Goal: Task Accomplishment & Management: Manage account settings

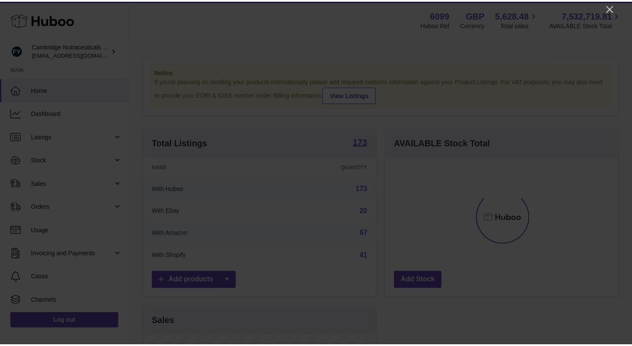
scroll to position [135, 235]
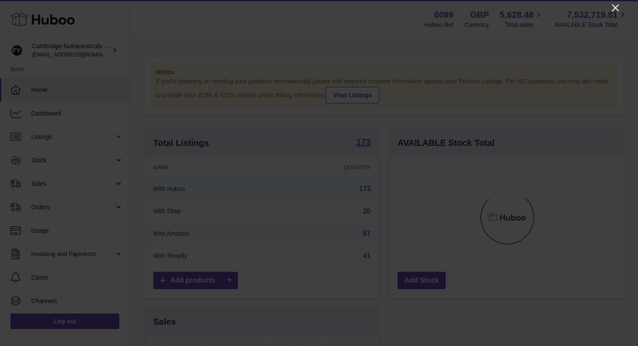
click at [614, 8] on icon "Close" at bounding box center [616, 8] width 10 height 10
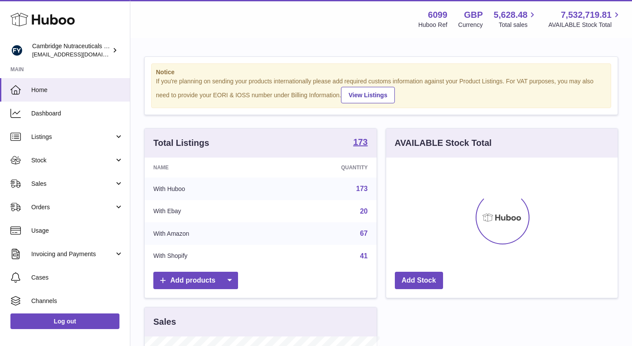
scroll to position [434144, 434048]
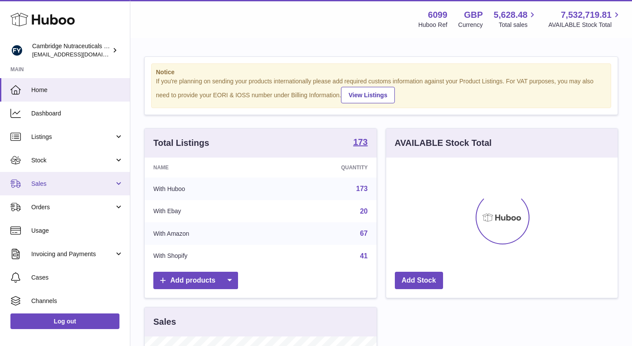
click at [53, 180] on span "Sales" at bounding box center [72, 184] width 83 height 8
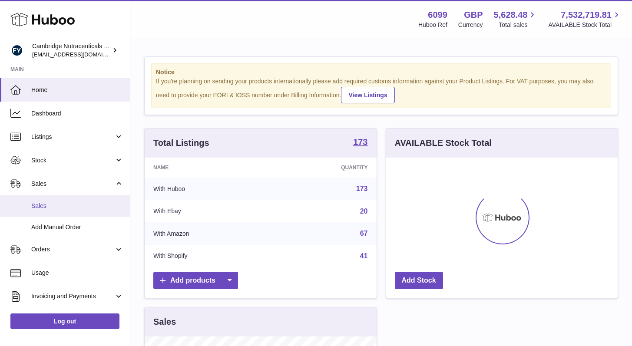
click at [48, 208] on span "Sales" at bounding box center [77, 206] width 92 height 8
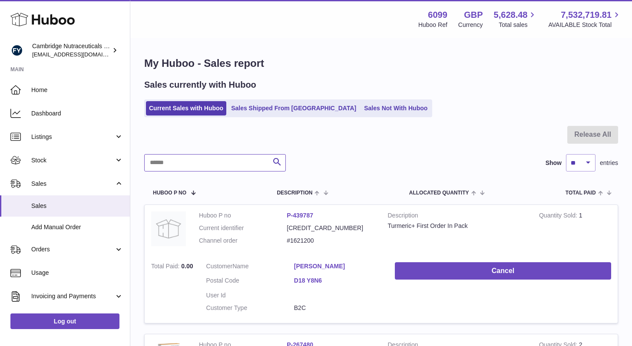
click at [215, 162] on input "text" at bounding box center [215, 162] width 142 height 17
paste input "********"
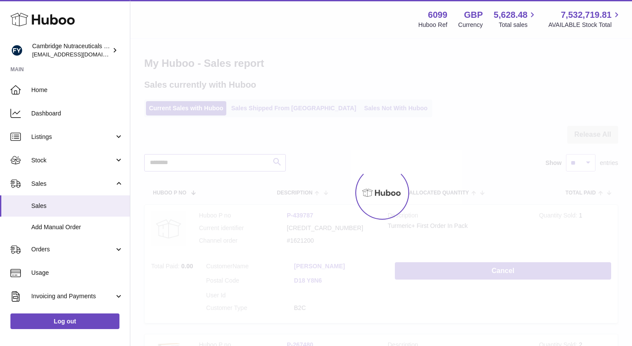
type input "********"
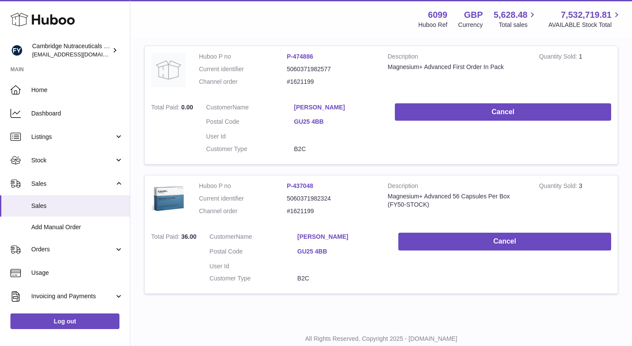
scroll to position [186, 0]
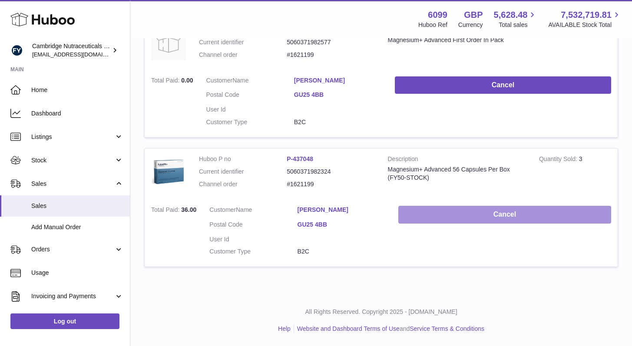
click at [478, 208] on button "Cancel" at bounding box center [504, 215] width 213 height 18
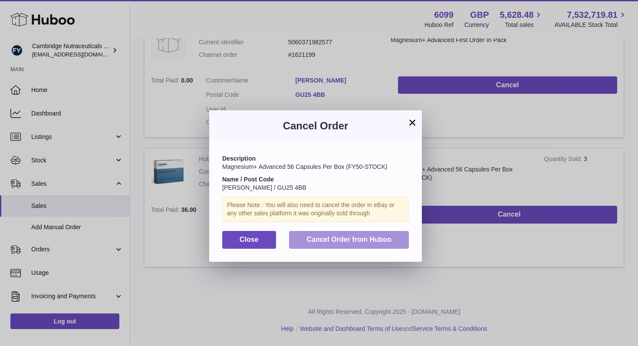
click at [366, 244] on button "Cancel Order from Huboo" at bounding box center [349, 240] width 120 height 18
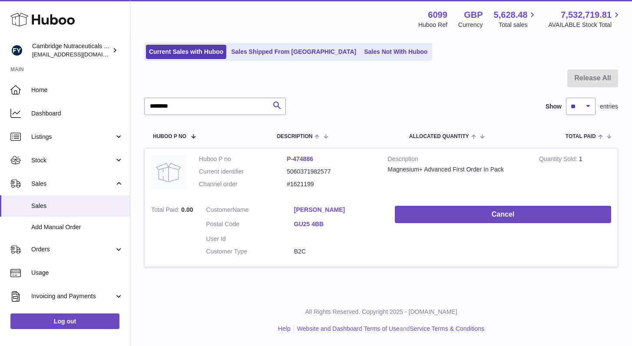
scroll to position [56, 0]
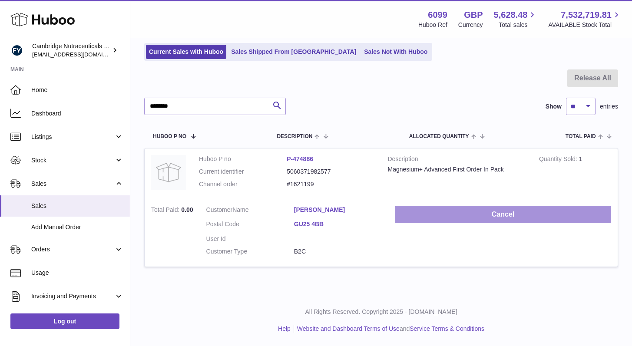
click at [515, 216] on button "Cancel" at bounding box center [503, 215] width 216 height 18
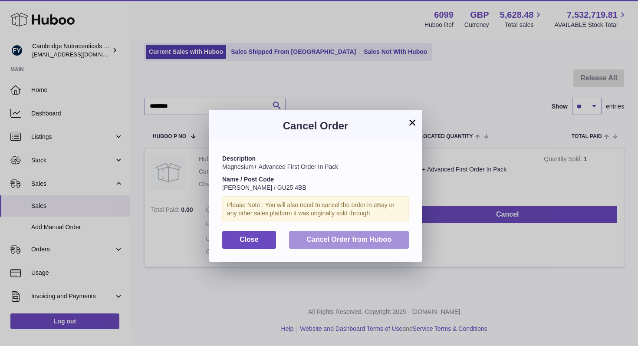
click at [375, 241] on span "Cancel Order from Huboo" at bounding box center [349, 239] width 85 height 7
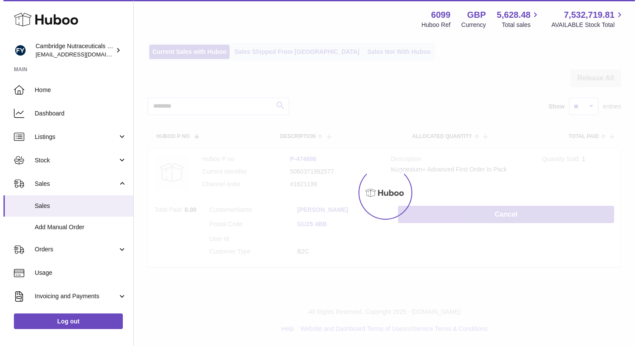
scroll to position [0, 0]
